Goal: Check status: Check status

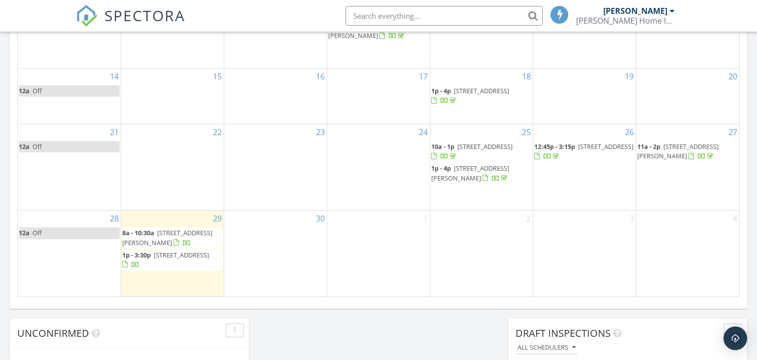
scroll to position [608, 0]
click at [179, 255] on span "[STREET_ADDRESS]" at bounding box center [181, 254] width 55 height 9
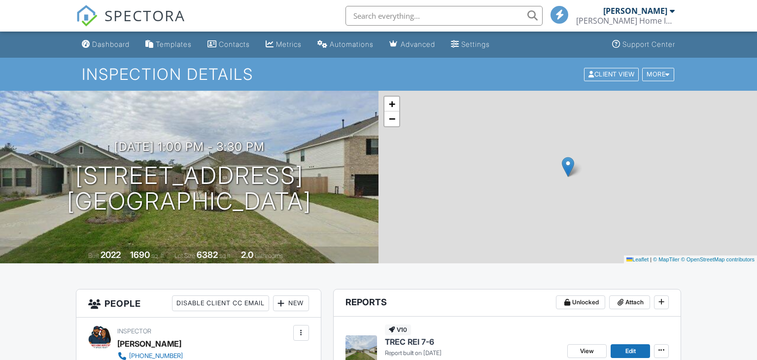
scroll to position [189, 0]
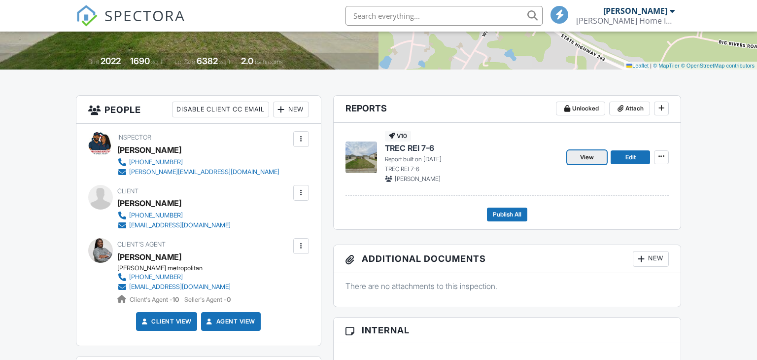
click at [590, 152] on span "View" at bounding box center [587, 157] width 14 height 10
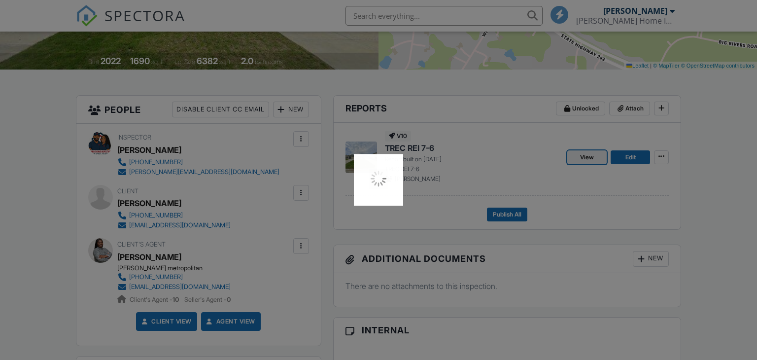
scroll to position [0, 0]
